Goal: Information Seeking & Learning: Learn about a topic

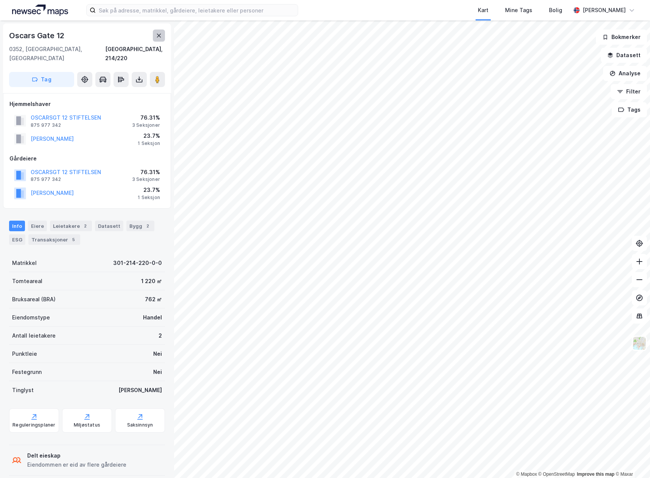
click at [163, 31] on button at bounding box center [159, 36] width 12 height 12
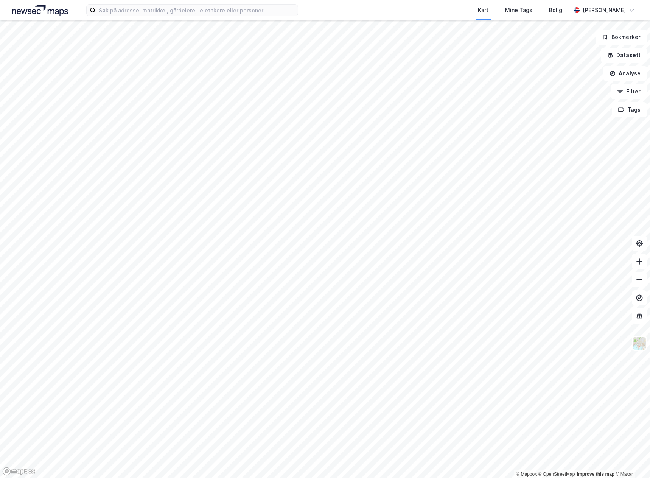
click at [0, 371] on html "Kart Mine Tags Bolig [PERSON_NAME] © Mapbox © OpenStreetMap Improve this map © …" at bounding box center [325, 239] width 650 height 478
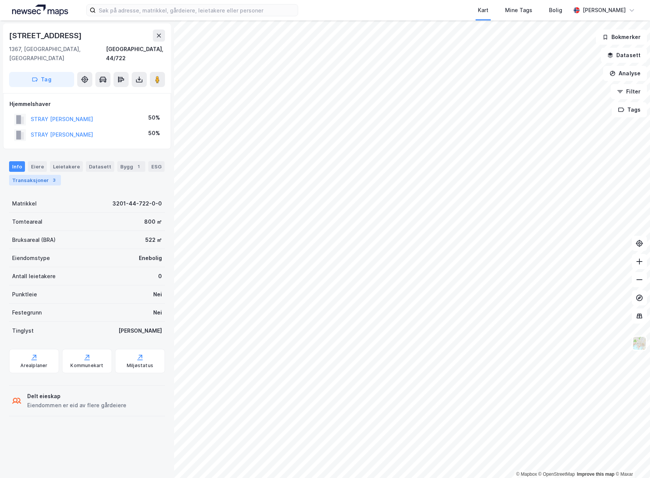
click at [43, 175] on div "Transaksjoner 3" at bounding box center [35, 180] width 52 height 11
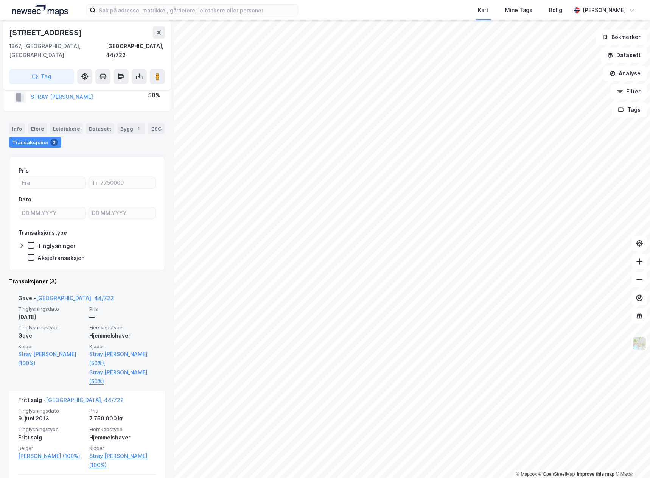
scroll to position [76, 0]
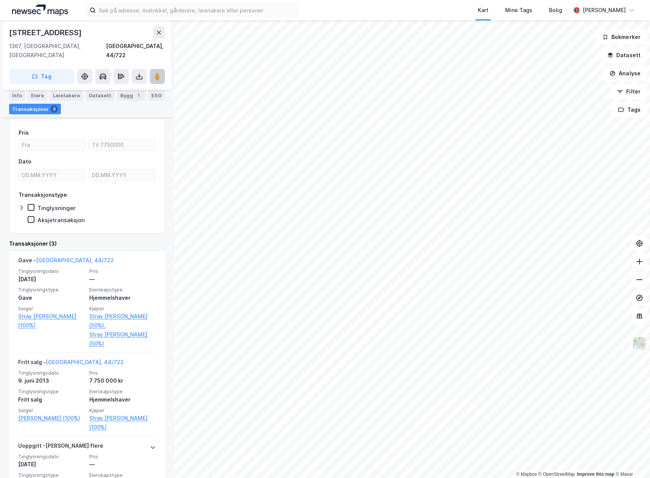
click at [159, 73] on image at bounding box center [157, 77] width 5 height 8
